Goal: Task Accomplishment & Management: Use online tool/utility

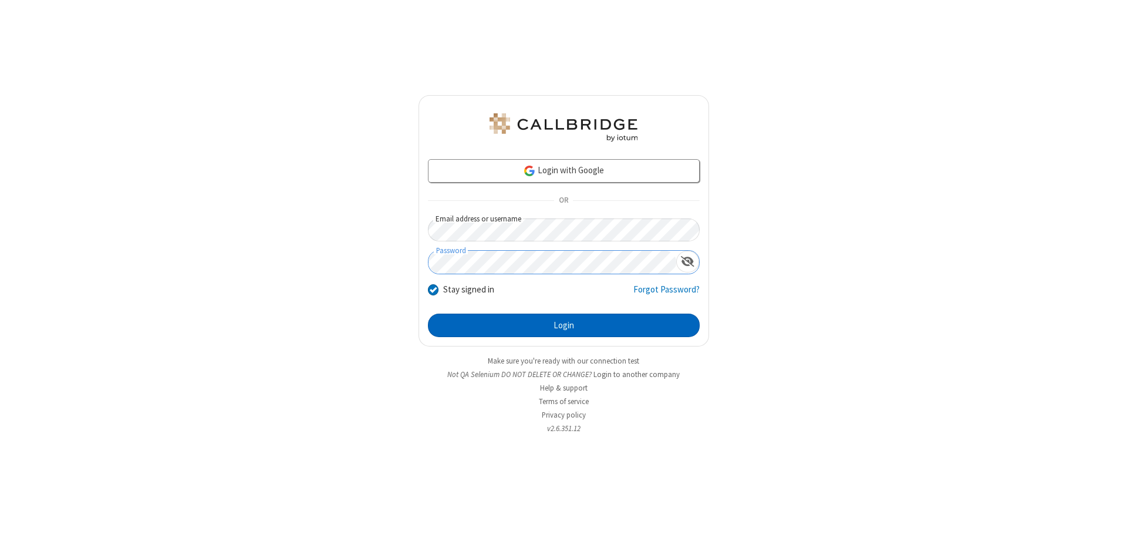
click at [564, 325] on button "Login" at bounding box center [564, 325] width 272 height 23
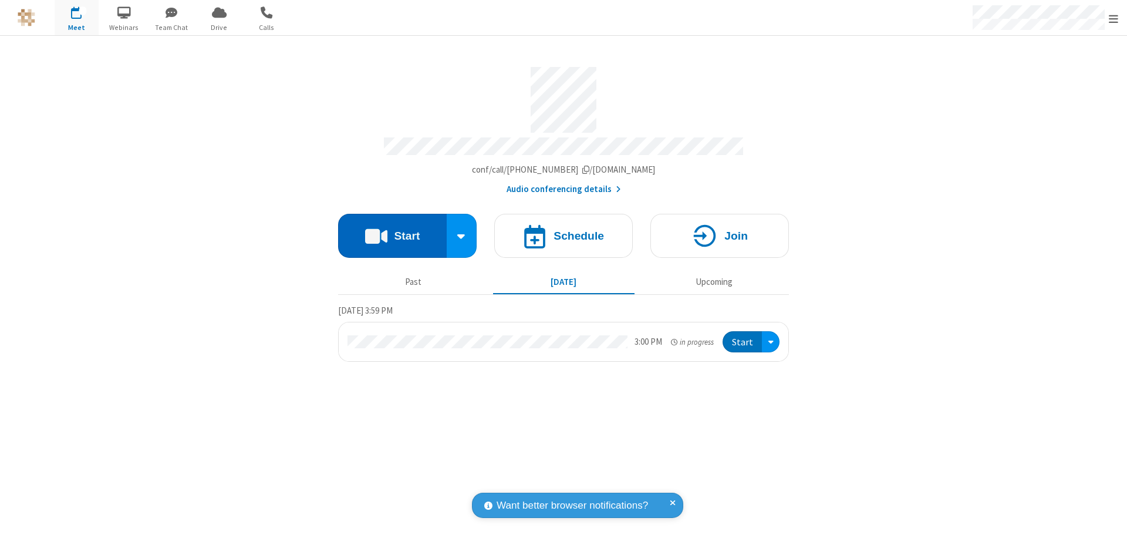
click at [392, 230] on button "Start" at bounding box center [392, 236] width 109 height 44
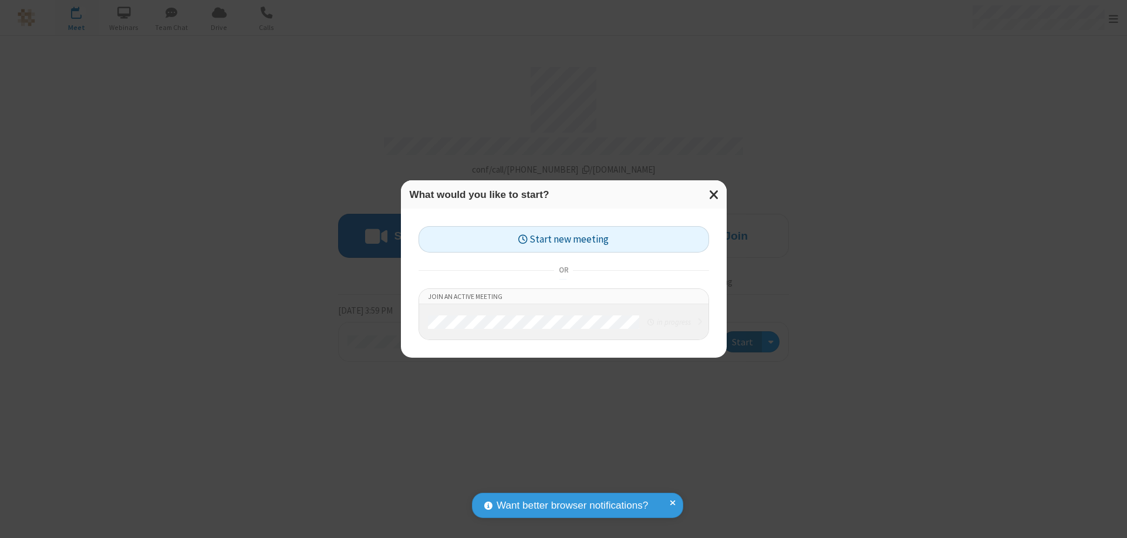
click at [564, 239] on button "Start new meeting" at bounding box center [564, 239] width 291 height 26
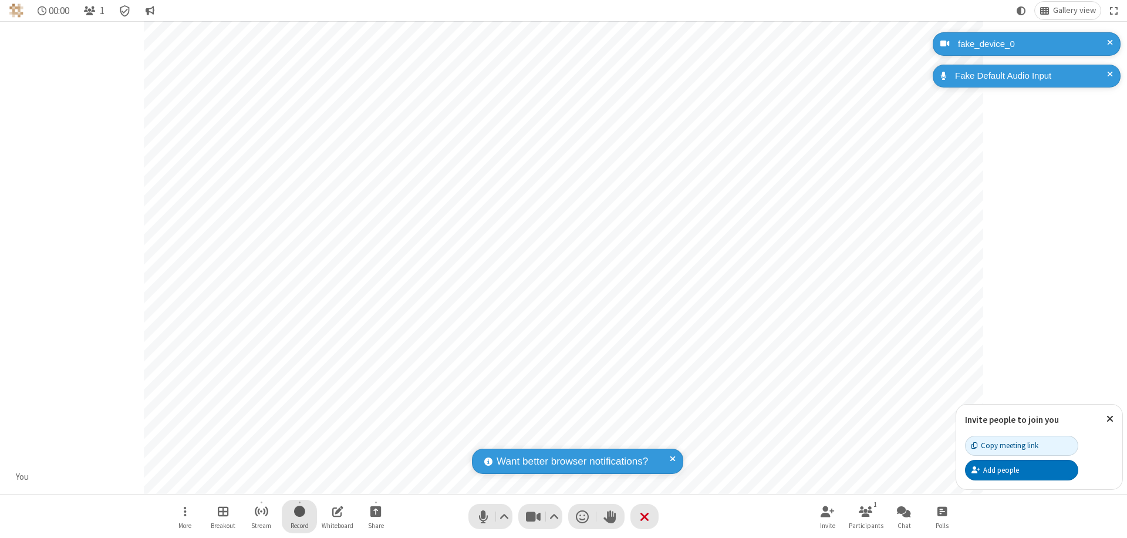
click at [299, 516] on span "Start recording" at bounding box center [299, 511] width 11 height 15
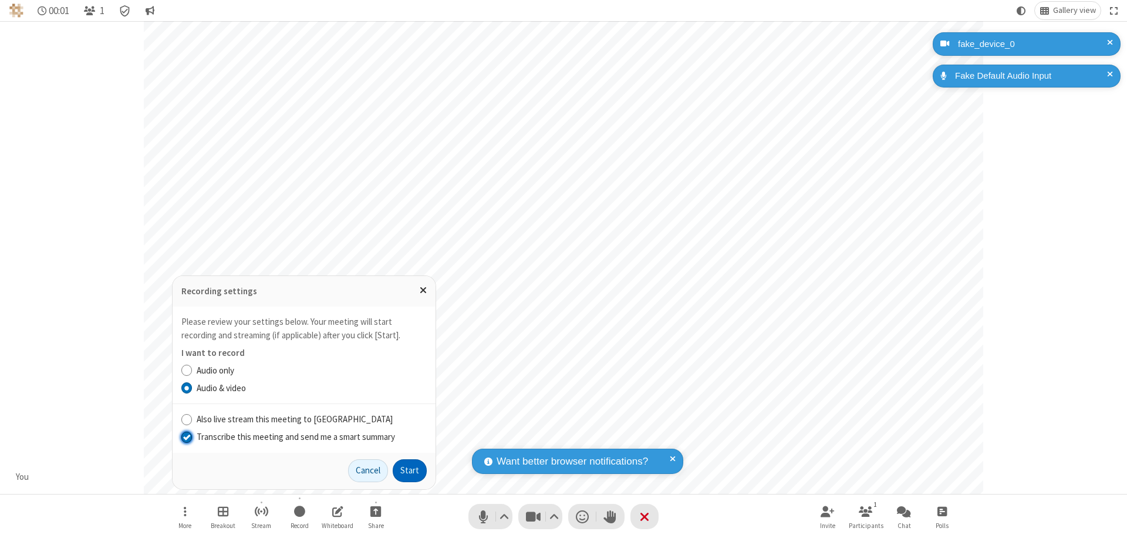
click at [186, 436] on input "Transcribe this meeting and send me a smart summary" at bounding box center [186, 436] width 11 height 12
click at [410, 470] on button "Start" at bounding box center [410, 470] width 34 height 23
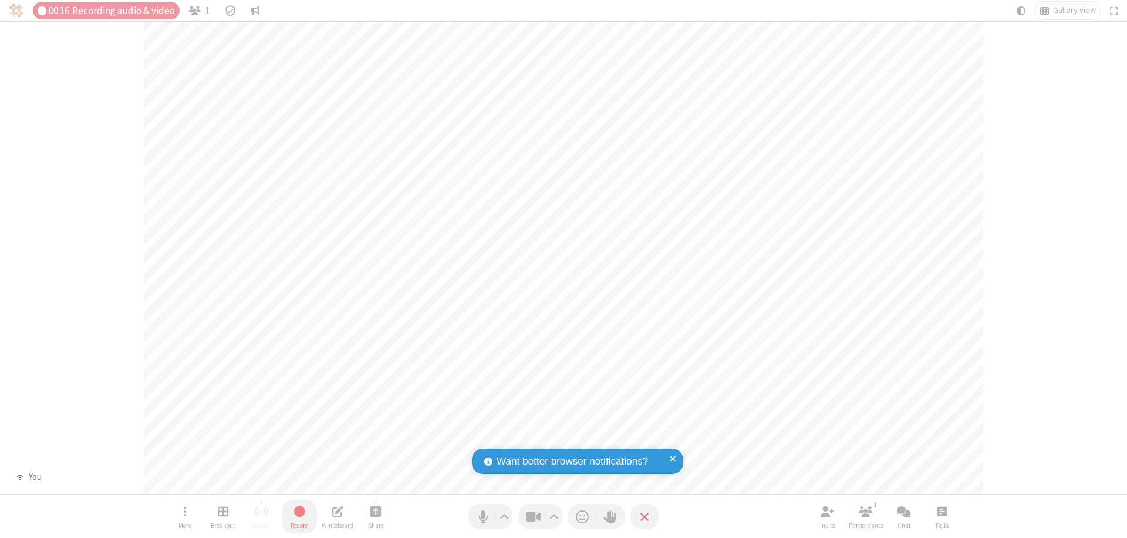
click at [299, 516] on span "Stop recording" at bounding box center [299, 511] width 14 height 15
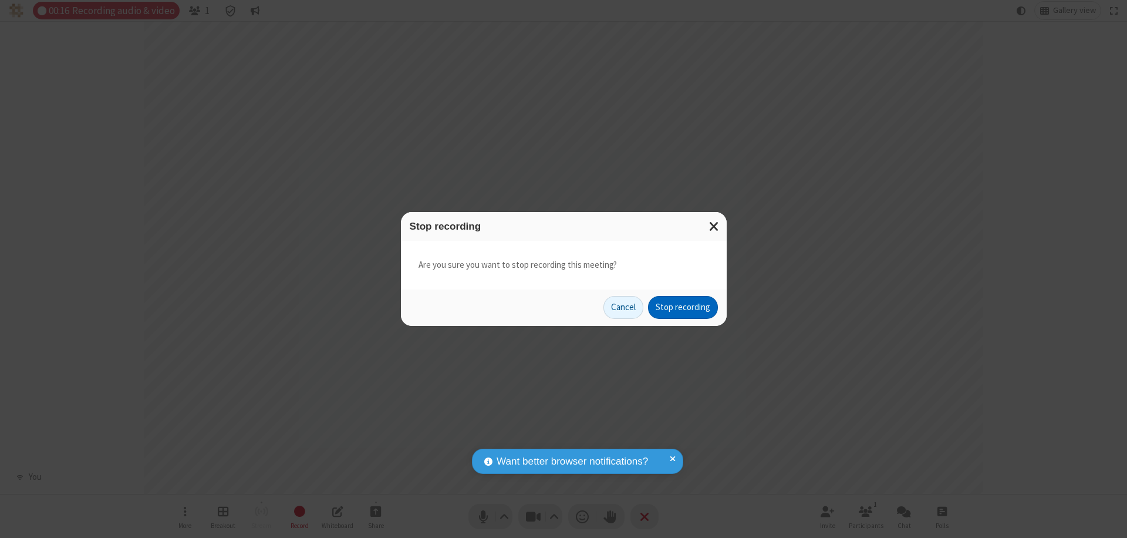
click at [683, 307] on button "Stop recording" at bounding box center [683, 307] width 70 height 23
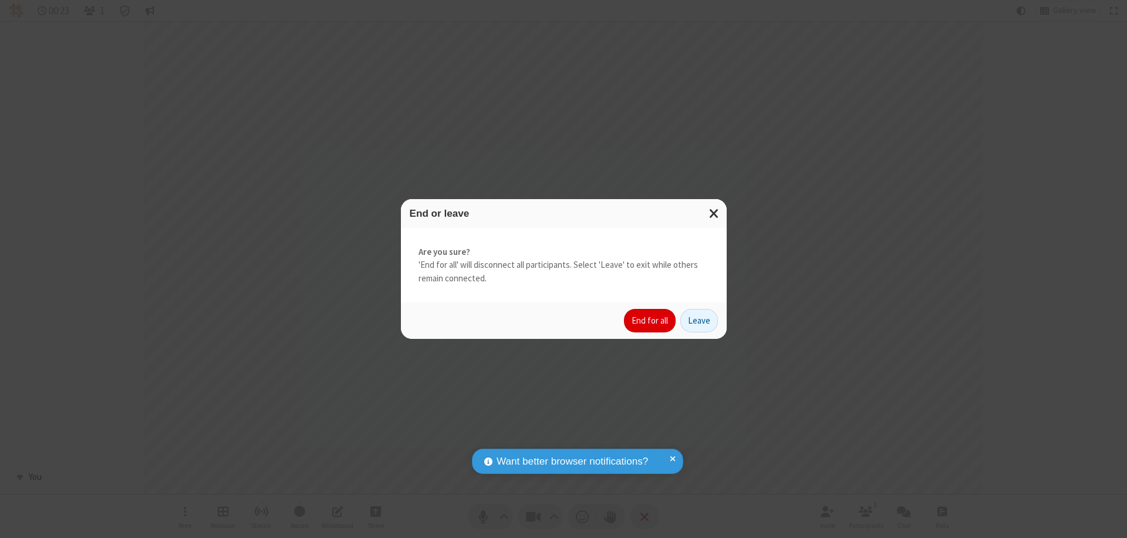
click at [650, 321] on button "End for all" at bounding box center [650, 320] width 52 height 23
